Goal: Find specific page/section: Find specific page/section

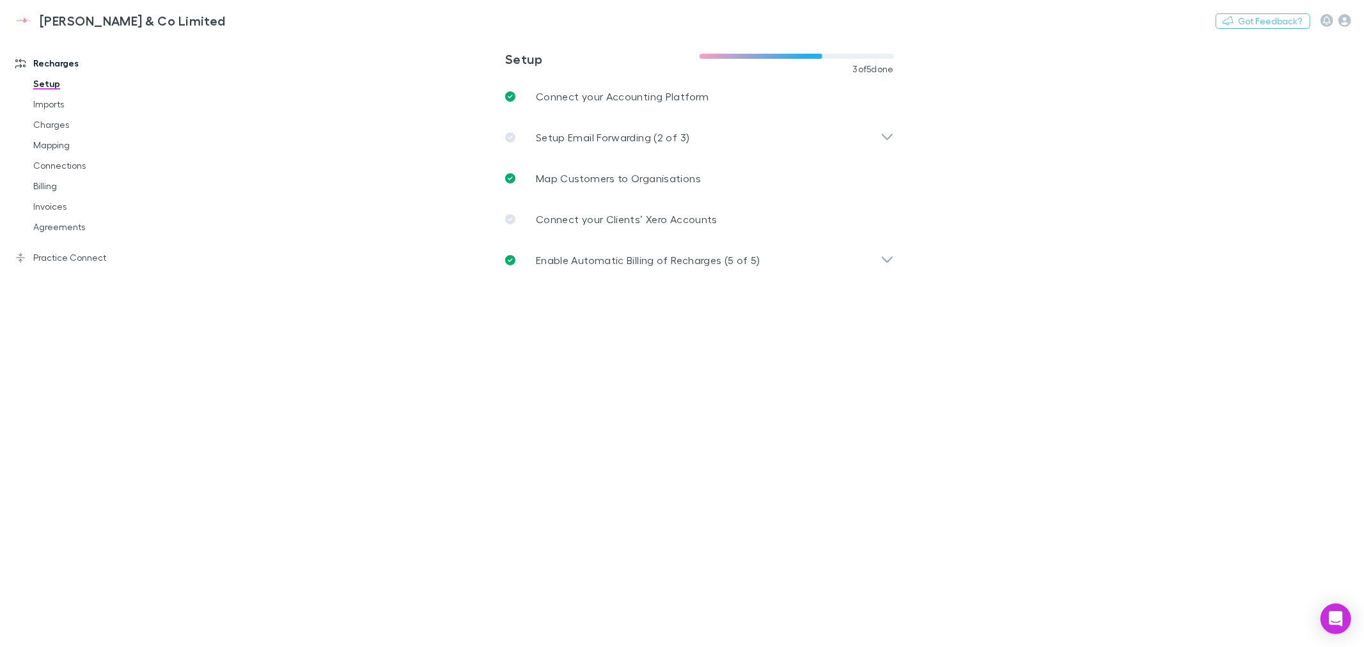
click at [59, 121] on link "Charges" at bounding box center [98, 124] width 156 height 20
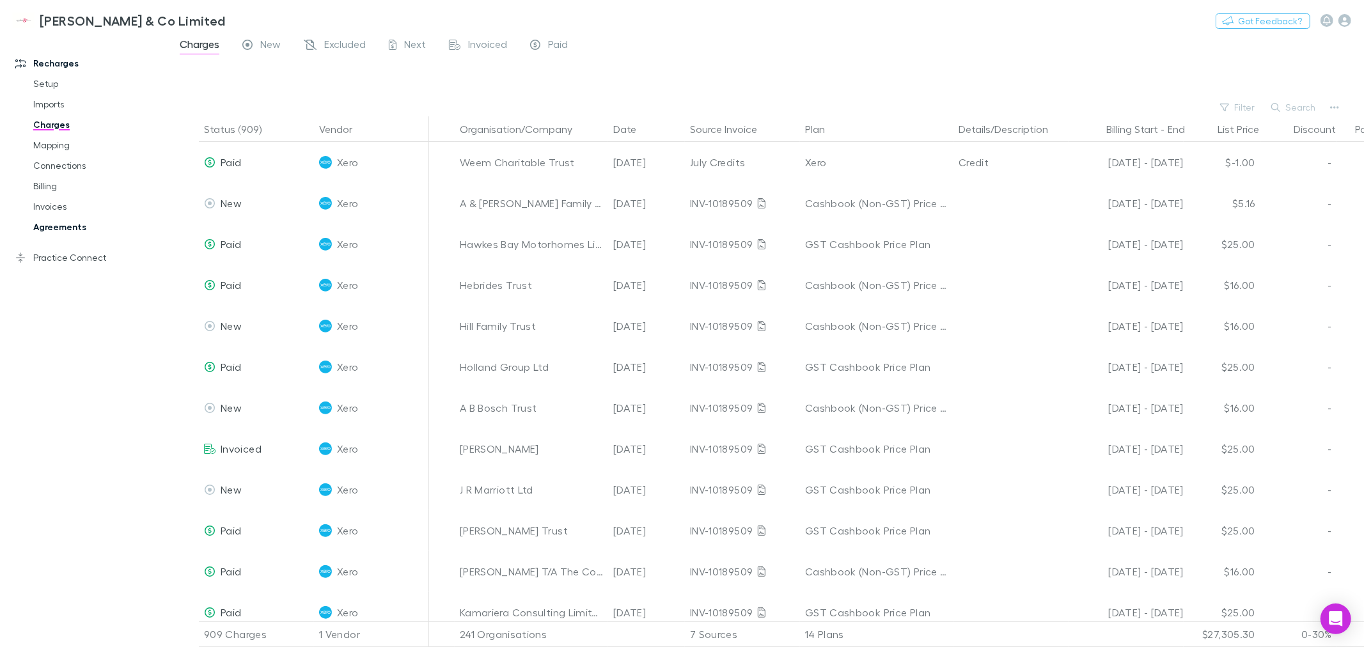
click at [40, 224] on link "Agreements" at bounding box center [98, 227] width 156 height 20
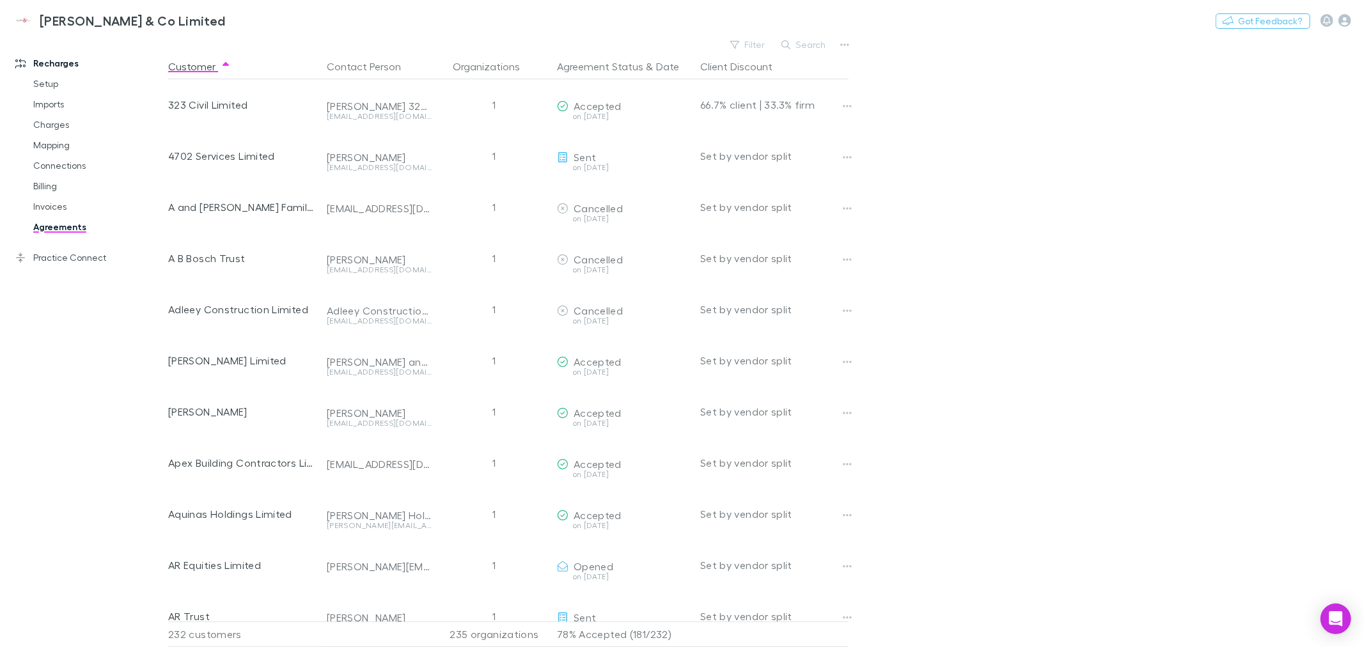
click at [804, 42] on button "Search" at bounding box center [804, 44] width 58 height 15
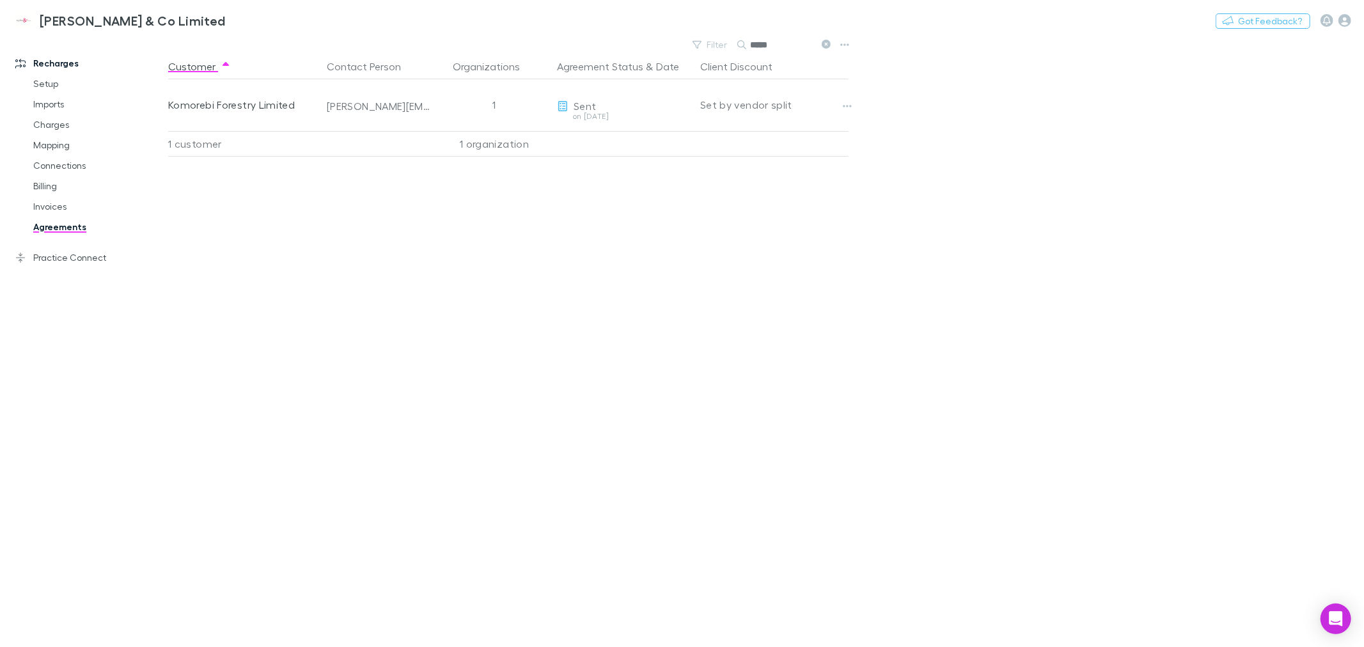
type input "*****"
